Goal: Transaction & Acquisition: Purchase product/service

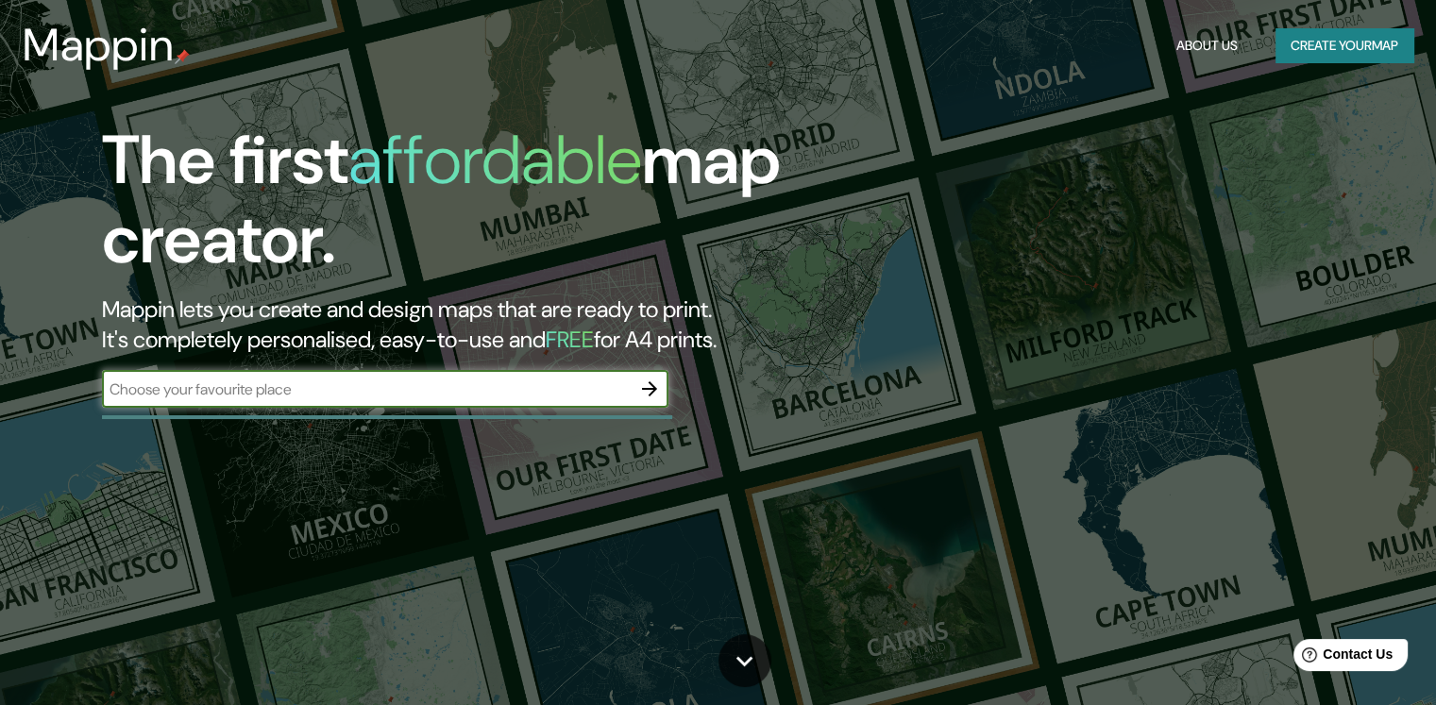
click at [328, 401] on div "​" at bounding box center [385, 389] width 566 height 38
type input "[GEOGRAPHIC_DATA]"
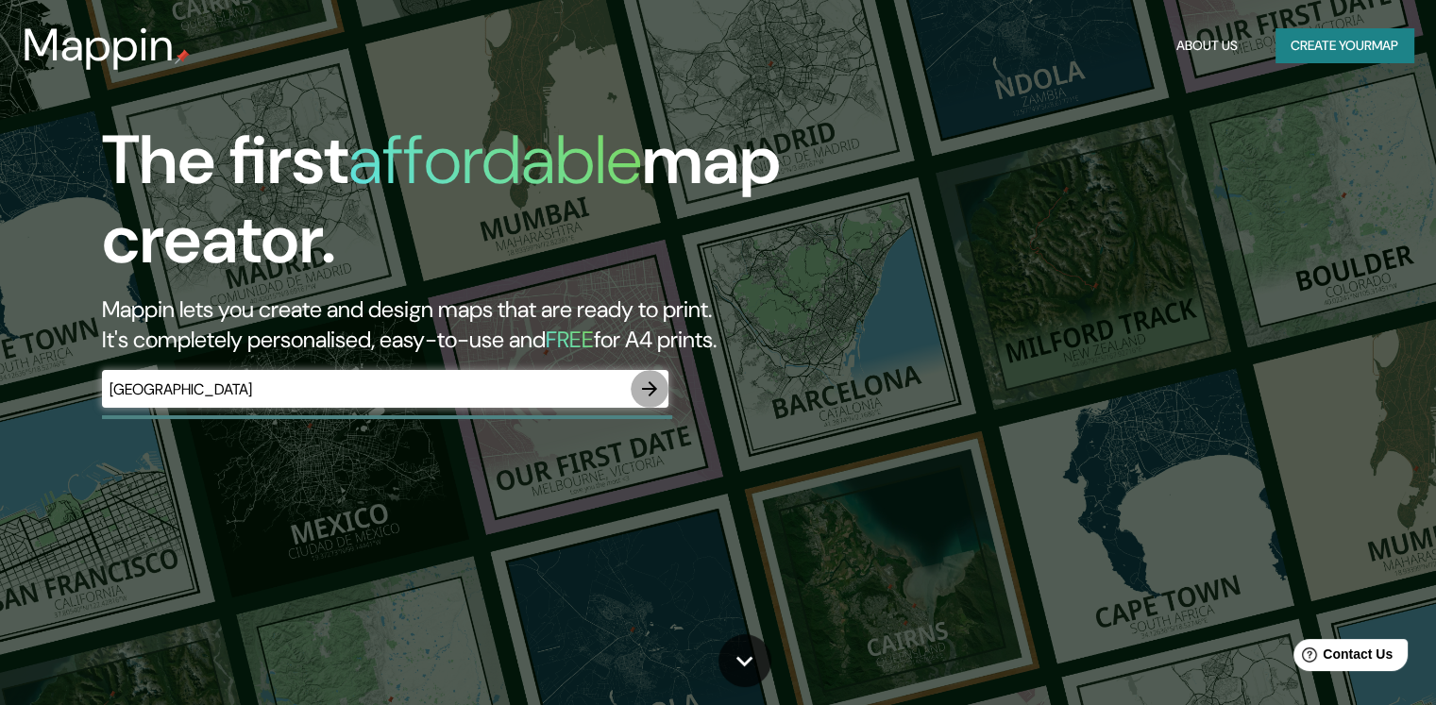
click at [653, 397] on icon "button" at bounding box center [649, 389] width 23 height 23
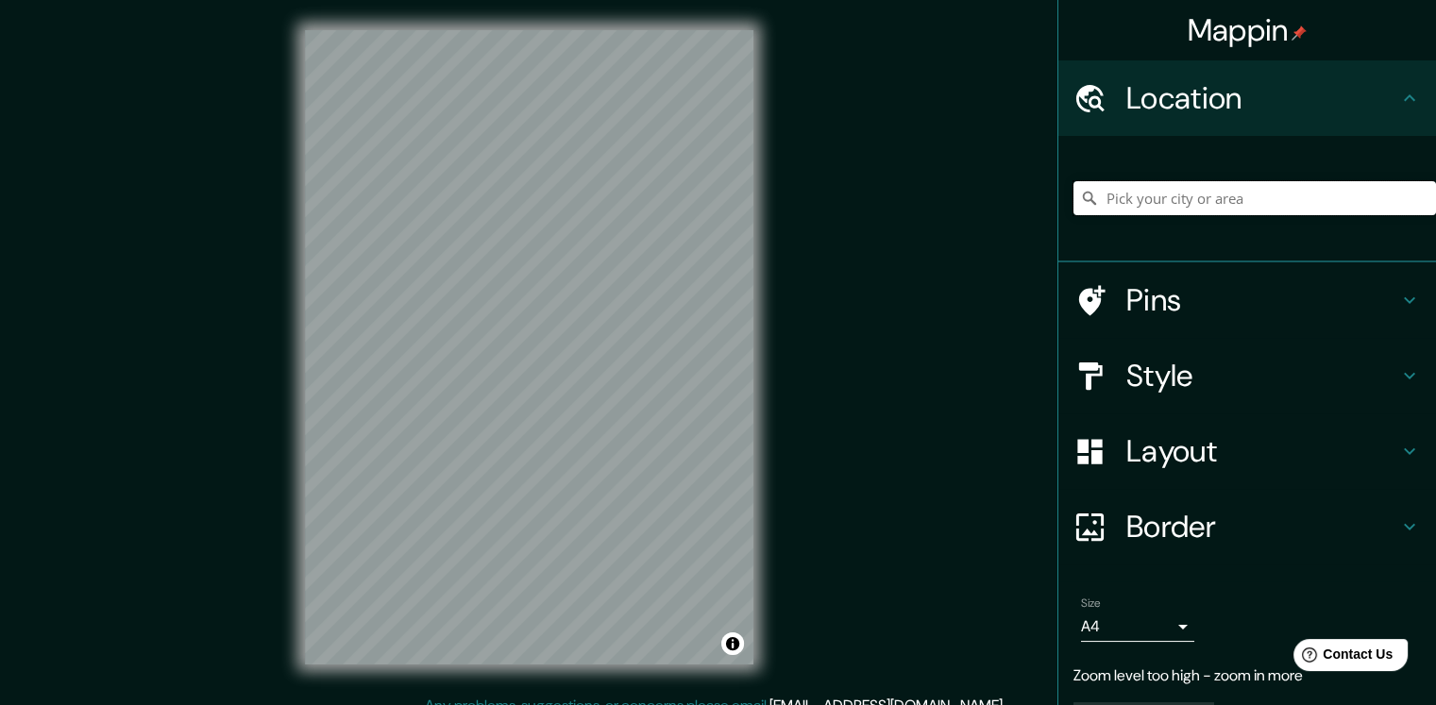
click at [1201, 206] on input "Pick your city or area" at bounding box center [1254, 198] width 362 height 34
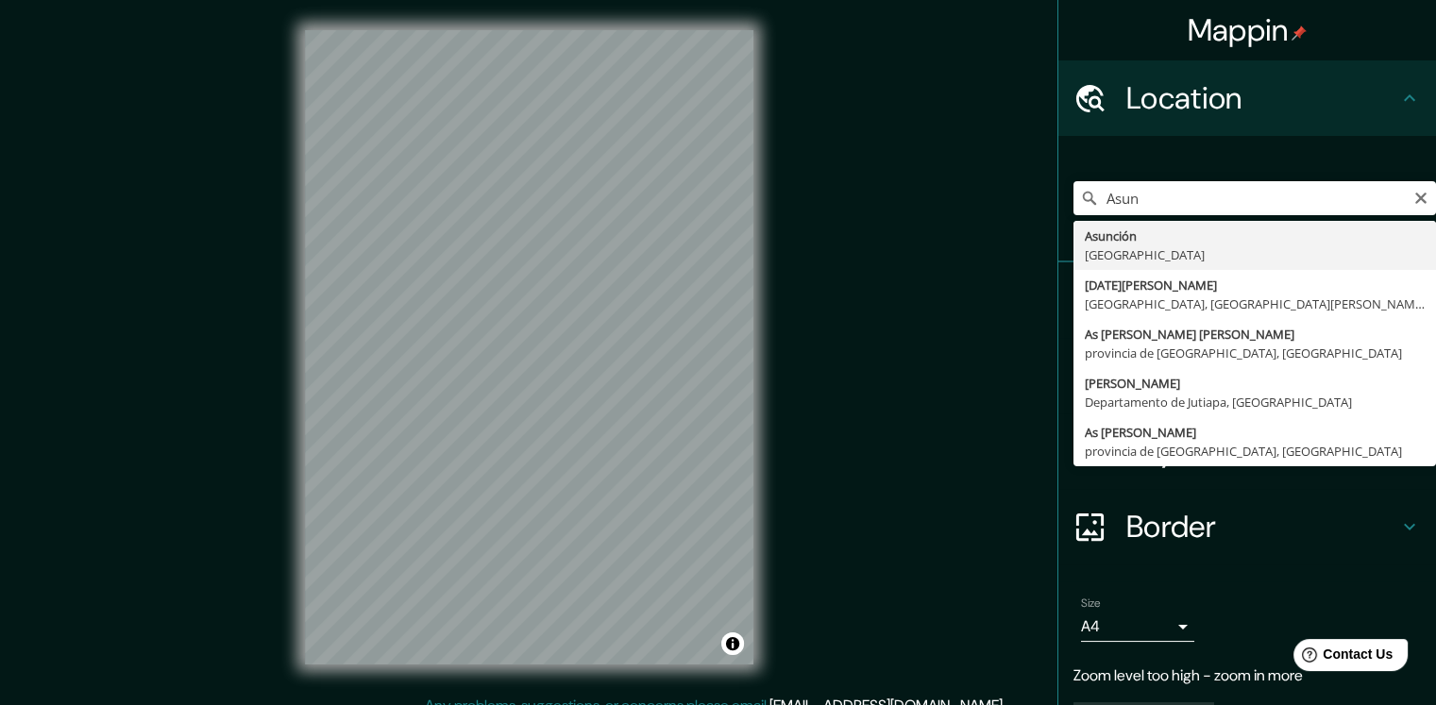
type input "[GEOGRAPHIC_DATA], [GEOGRAPHIC_DATA]"
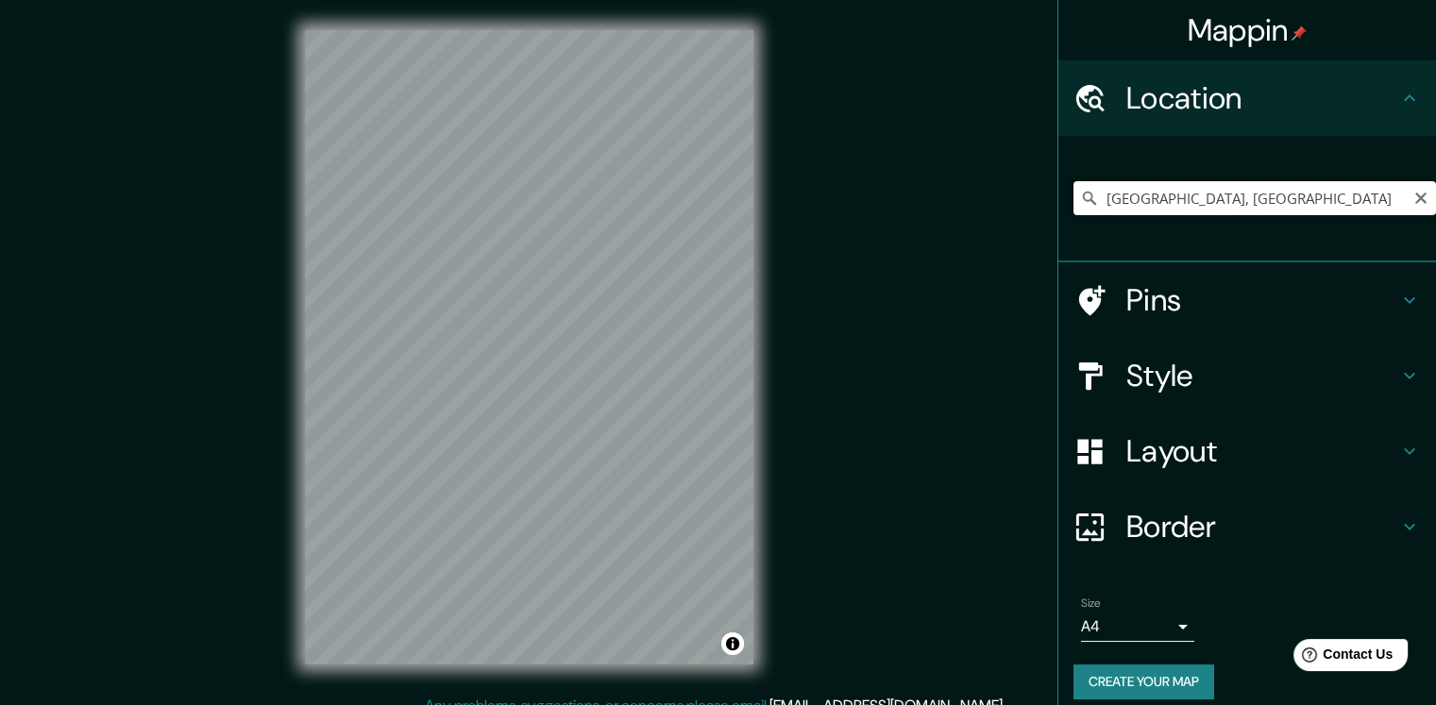
click at [1242, 204] on input "[GEOGRAPHIC_DATA], [GEOGRAPHIC_DATA]" at bounding box center [1254, 198] width 362 height 34
drag, startPoint x: 1338, startPoint y: 199, endPoint x: 1048, endPoint y: 206, distance: 290.8
click at [1058, 206] on div "[GEOGRAPHIC_DATA], [GEOGRAPHIC_DATA]" at bounding box center [1247, 199] width 378 height 126
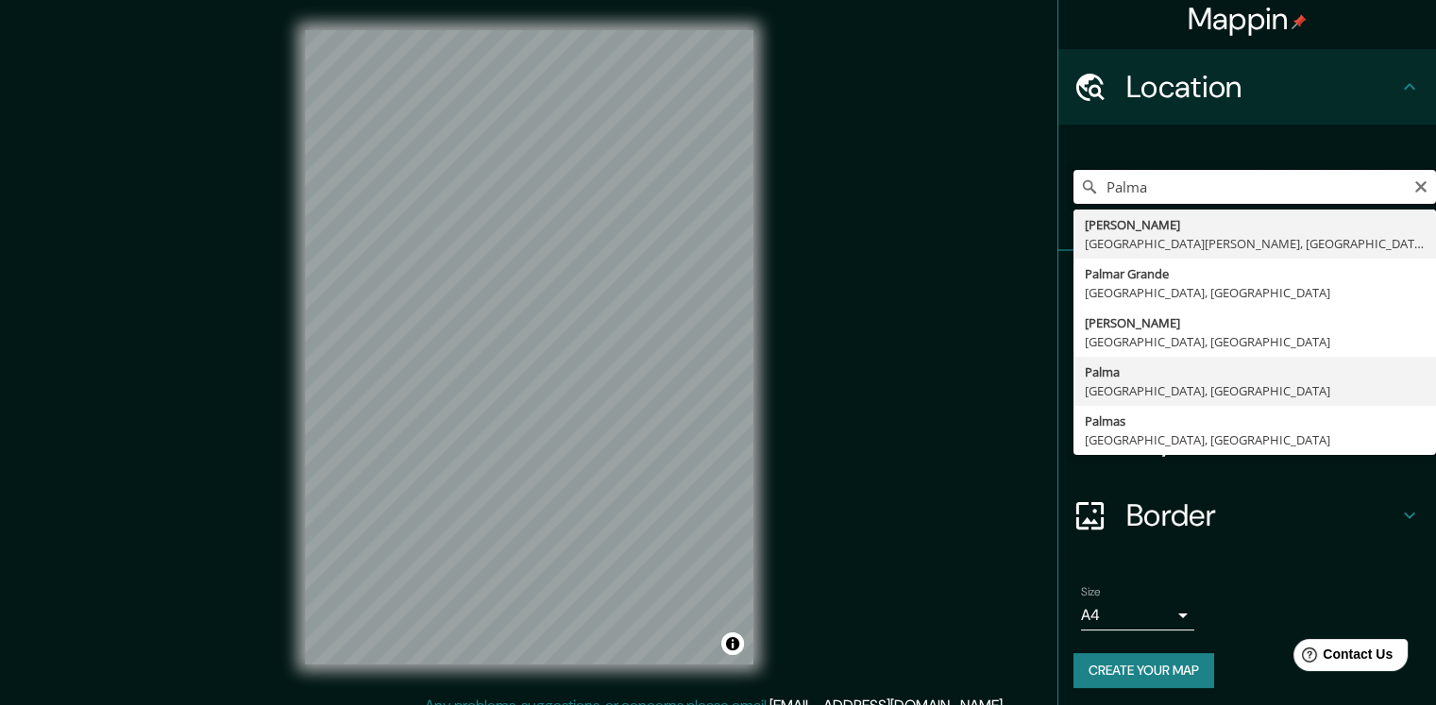
scroll to position [15, 0]
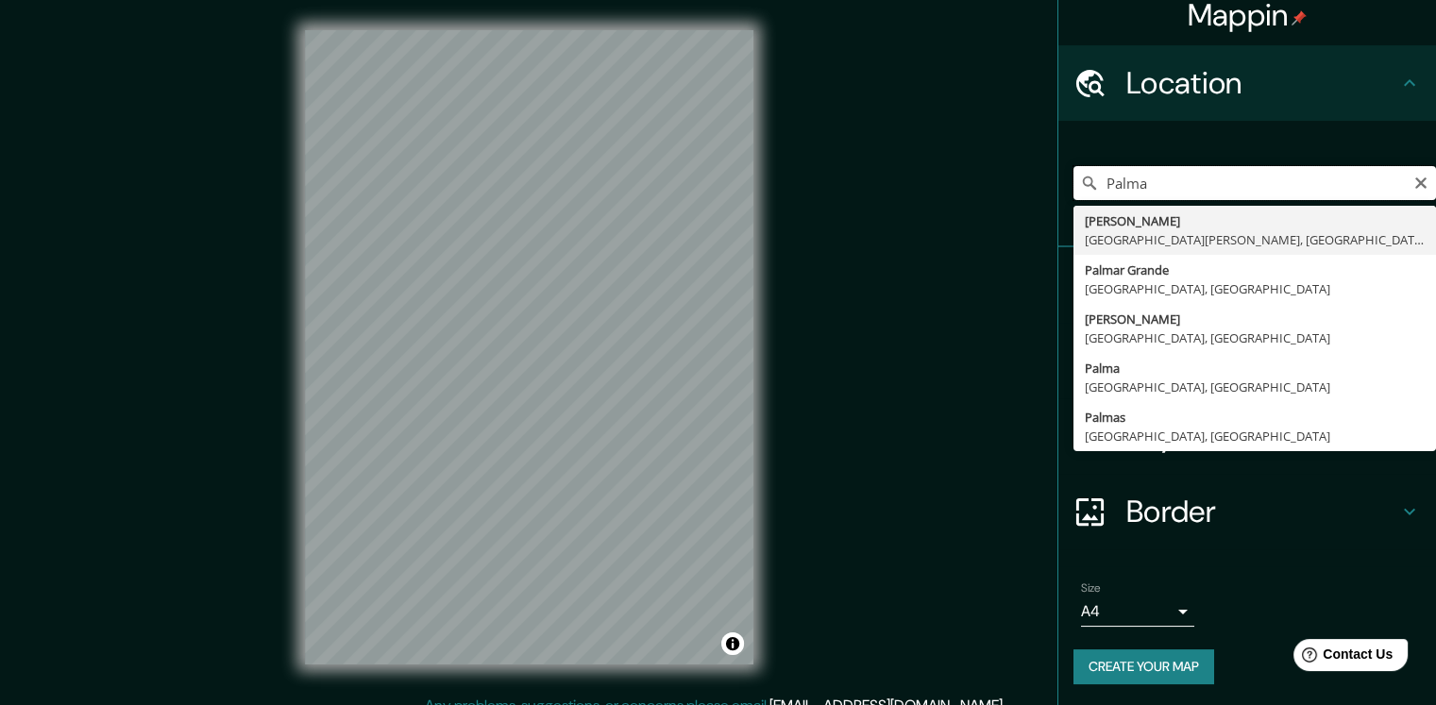
drag, startPoint x: 1180, startPoint y: 175, endPoint x: 1091, endPoint y: 192, distance: 90.3
click at [1091, 192] on input "Palma" at bounding box center [1254, 183] width 362 height 34
type input "f"
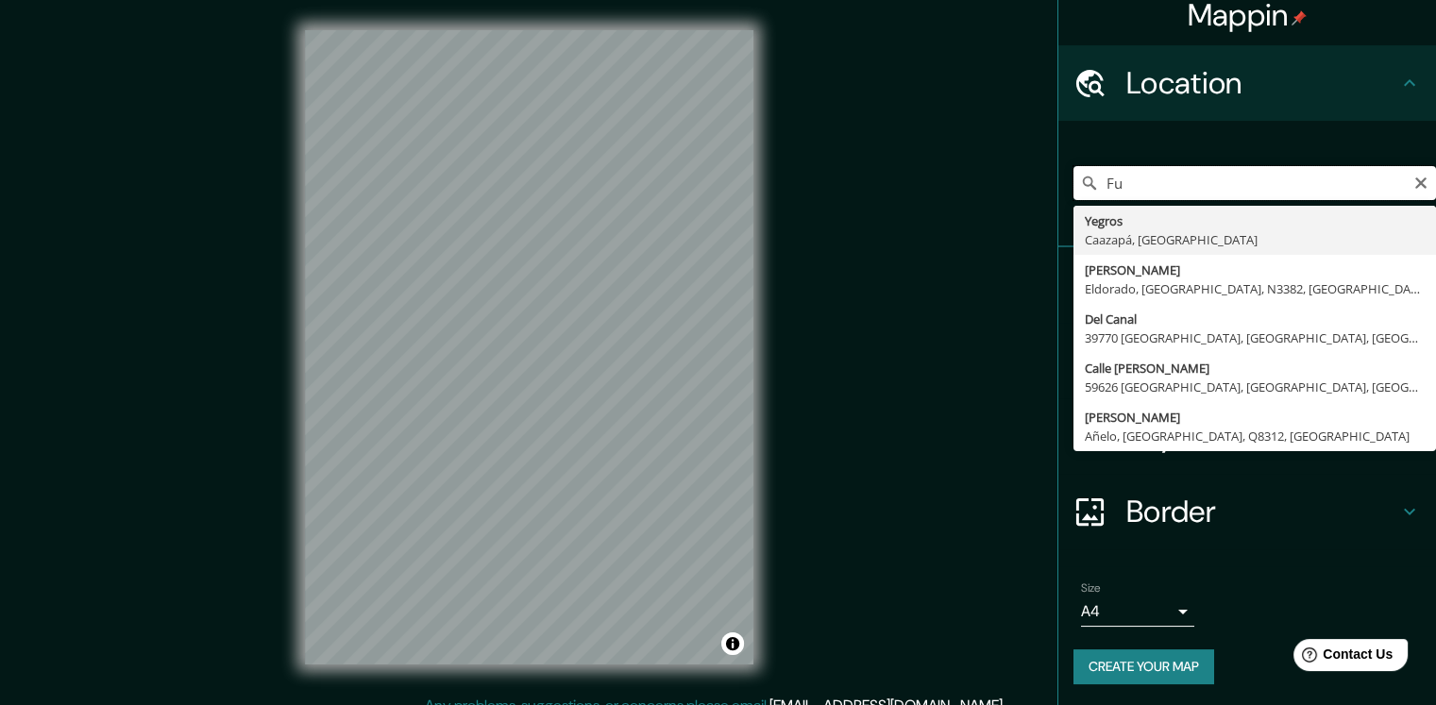
type input "F"
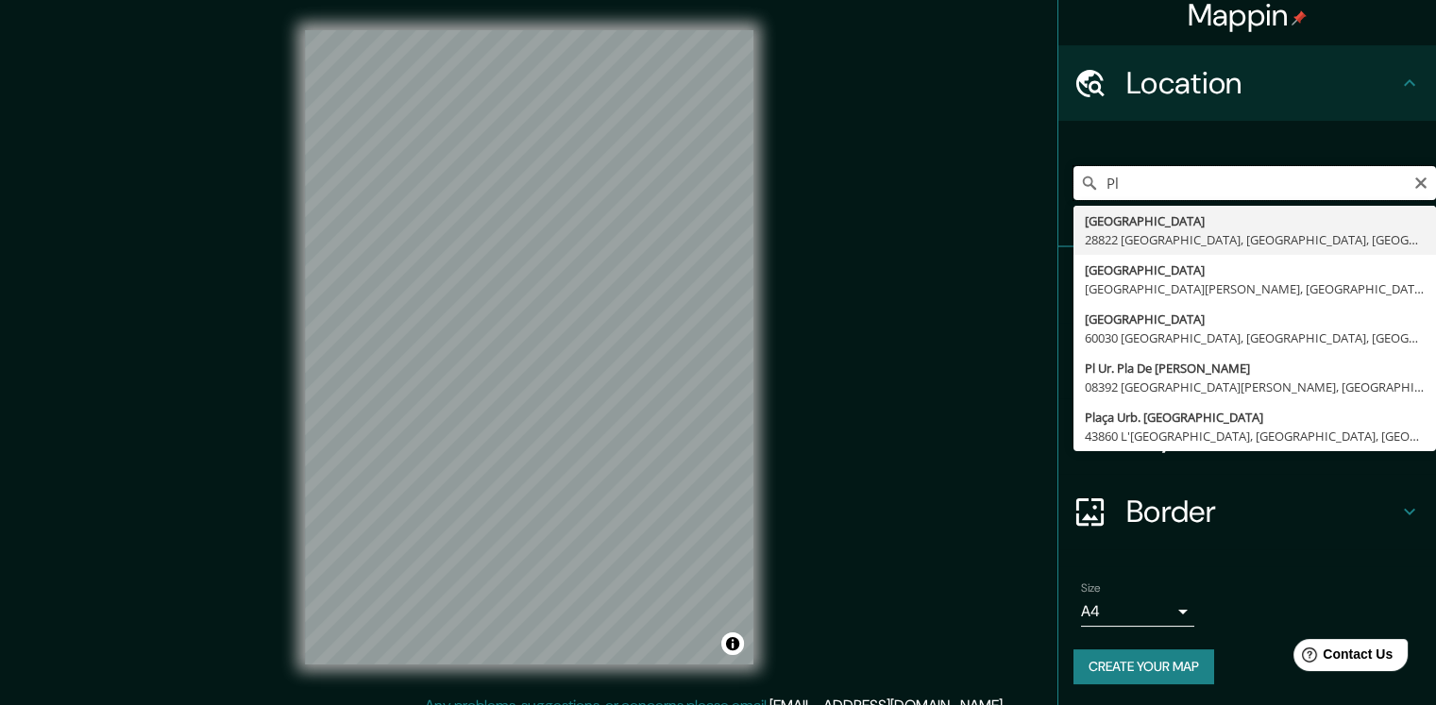
type input "P"
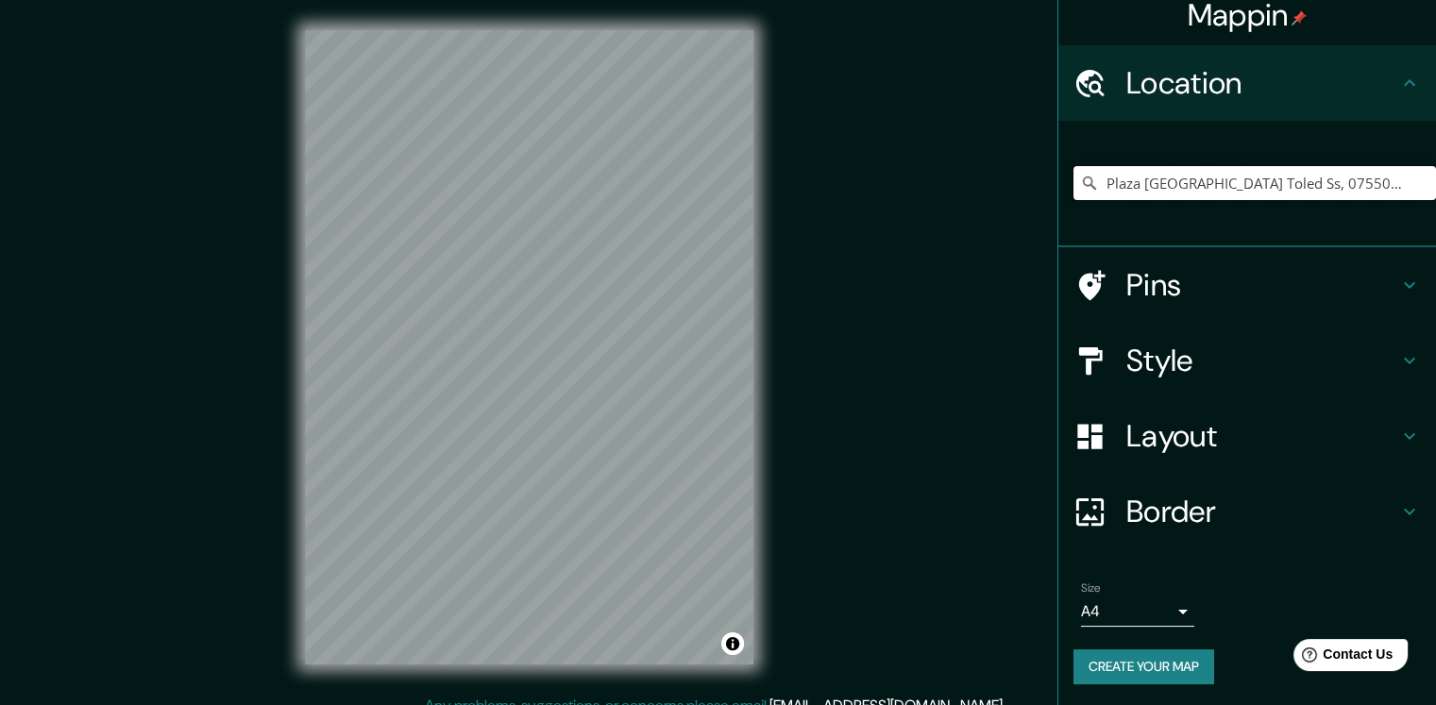
drag, startPoint x: 1378, startPoint y: 182, endPoint x: 1091, endPoint y: 205, distance: 287.8
click at [1091, 205] on div "[GEOGRAPHIC_DATA] Toled Ss, 07550 [GEOGRAPHIC_DATA][PERSON_NAME][GEOGRAPHIC_DAT…" at bounding box center [1254, 183] width 362 height 94
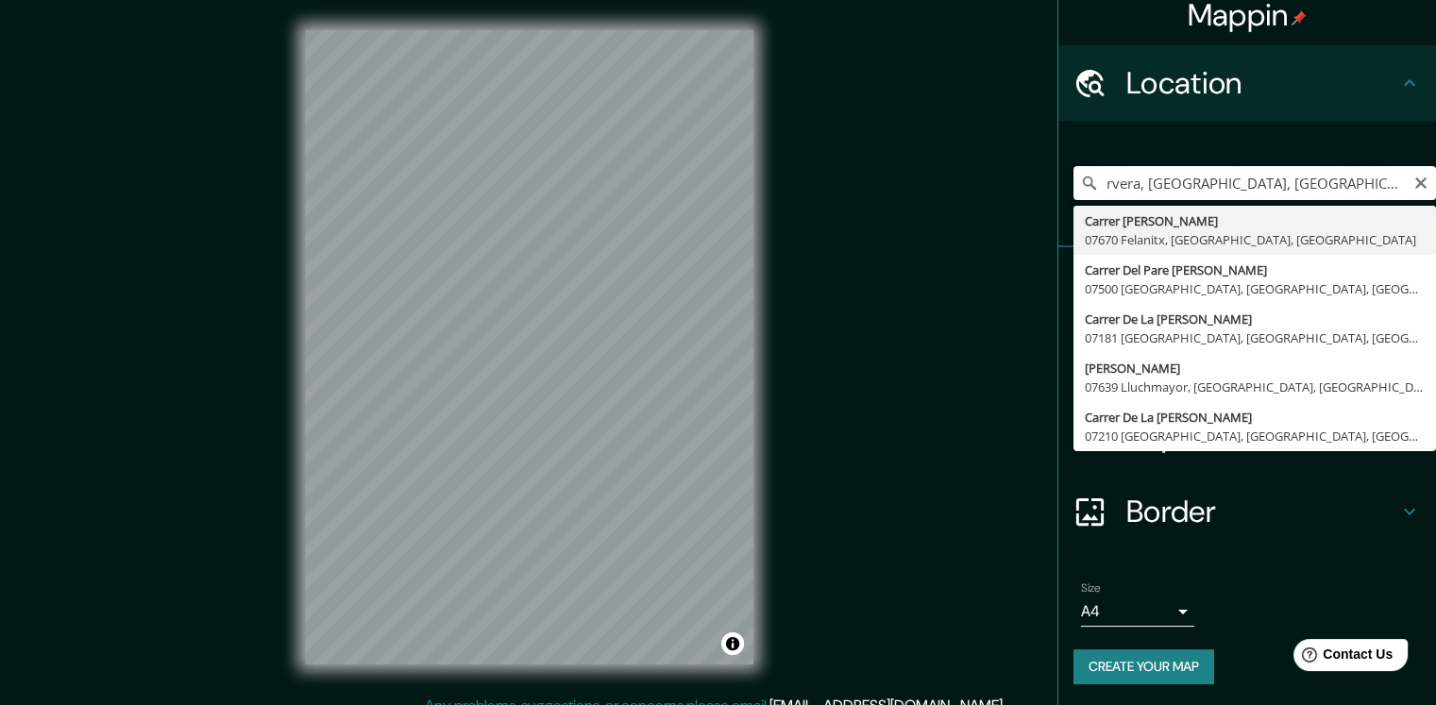
drag, startPoint x: 1290, startPoint y: 182, endPoint x: 1085, endPoint y: 190, distance: 205.9
click at [1085, 190] on input "rvera, [GEOGRAPHIC_DATA], [GEOGRAPHIC_DATA]" at bounding box center [1254, 183] width 362 height 34
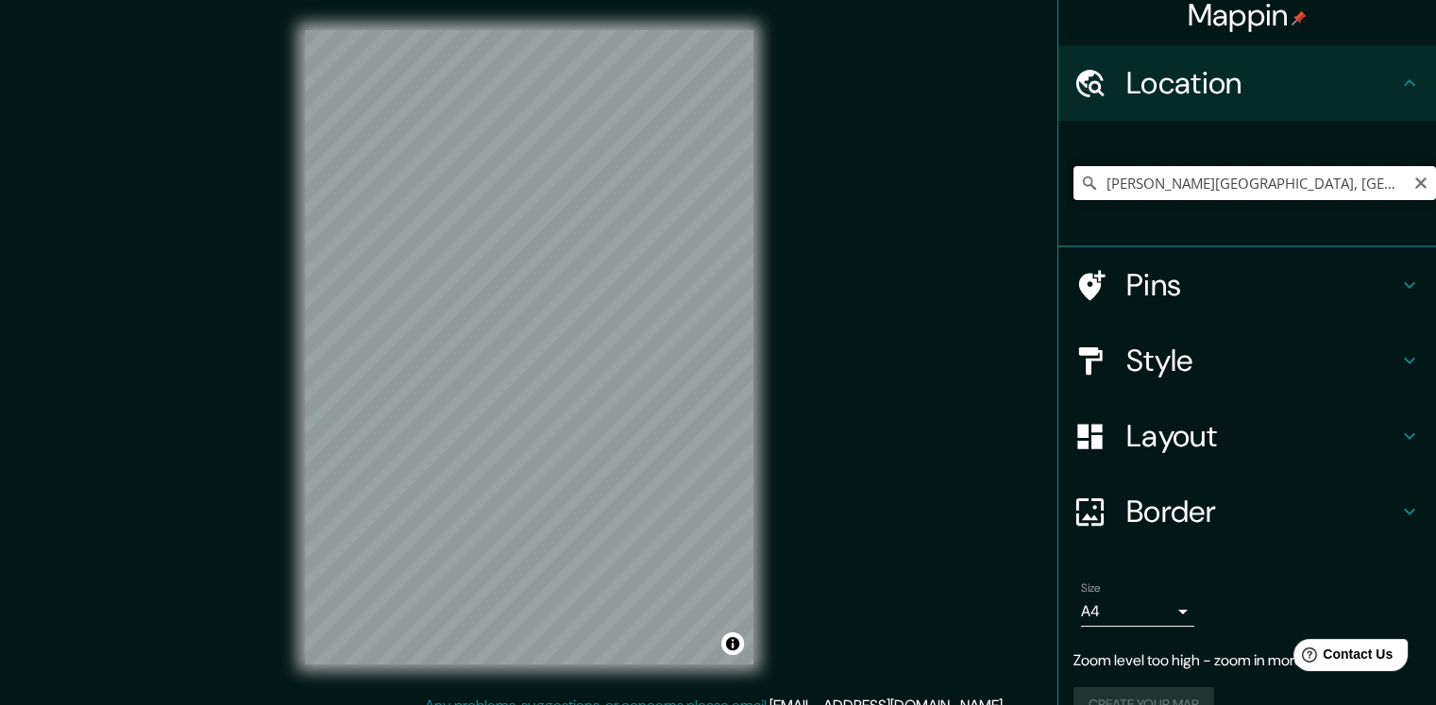
scroll to position [0, 11]
drag, startPoint x: 1382, startPoint y: 180, endPoint x: 1111, endPoint y: 177, distance: 270.9
click at [1111, 176] on input "[PERSON_NAME][GEOGRAPHIC_DATA], [GEOGRAPHIC_DATA][PERSON_NAME] 3580000, [GEOGRA…" at bounding box center [1254, 183] width 362 height 34
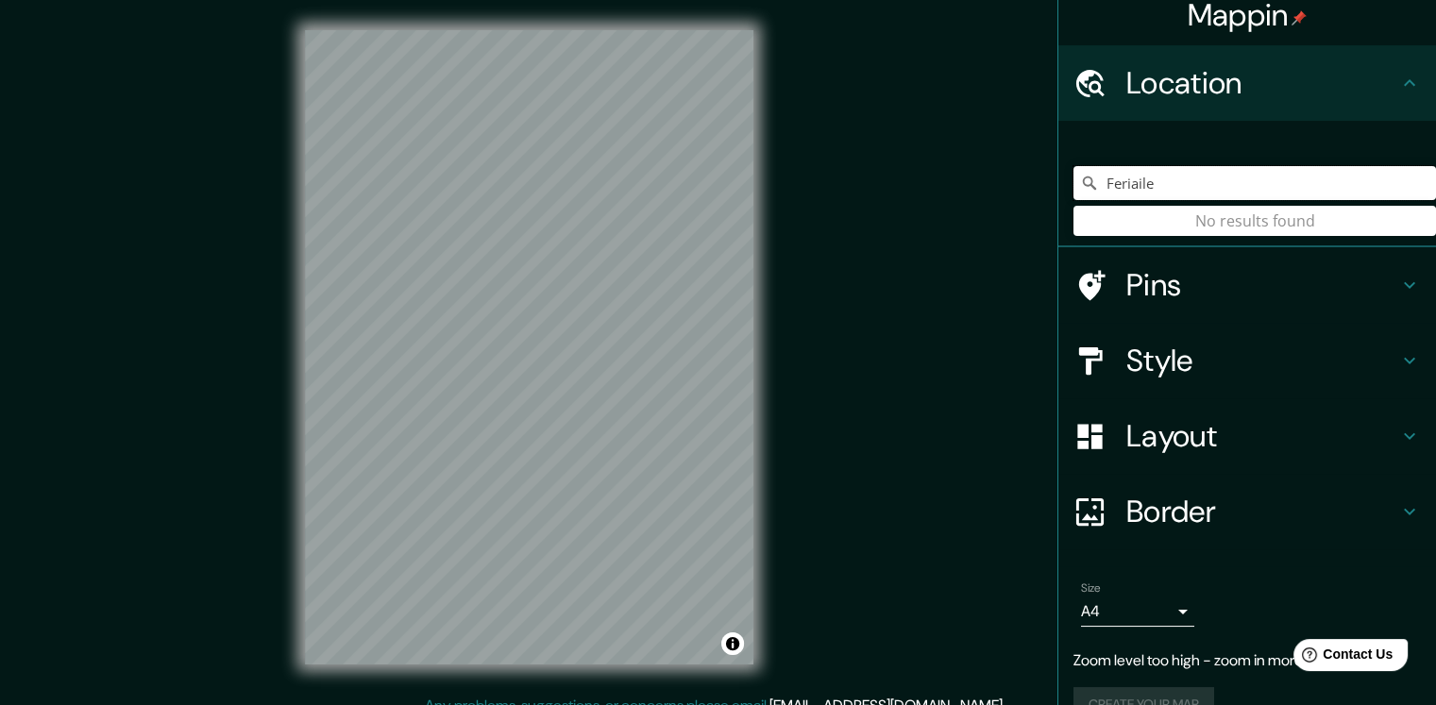
drag, startPoint x: 1167, startPoint y: 181, endPoint x: 1060, endPoint y: 192, distance: 107.2
click at [1073, 192] on input "Feriaile" at bounding box center [1254, 183] width 362 height 34
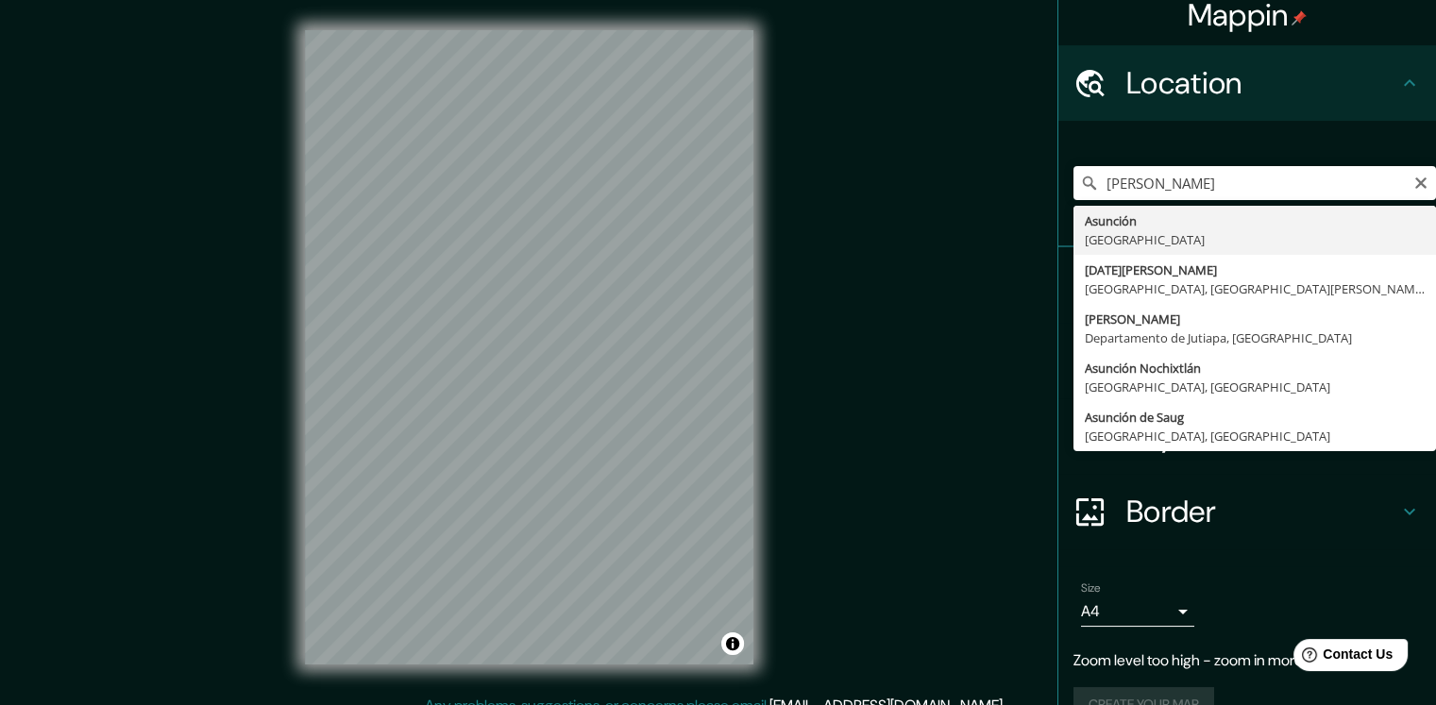
type input "[GEOGRAPHIC_DATA], [GEOGRAPHIC_DATA]"
